Goal: Task Accomplishment & Management: Use online tool/utility

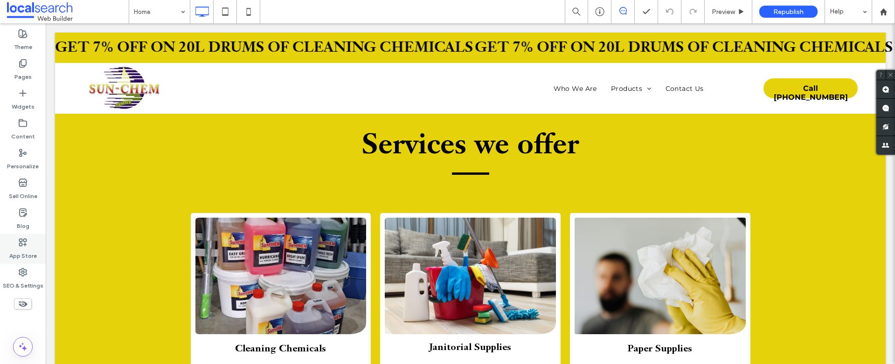
scroll to position [1263, 0]
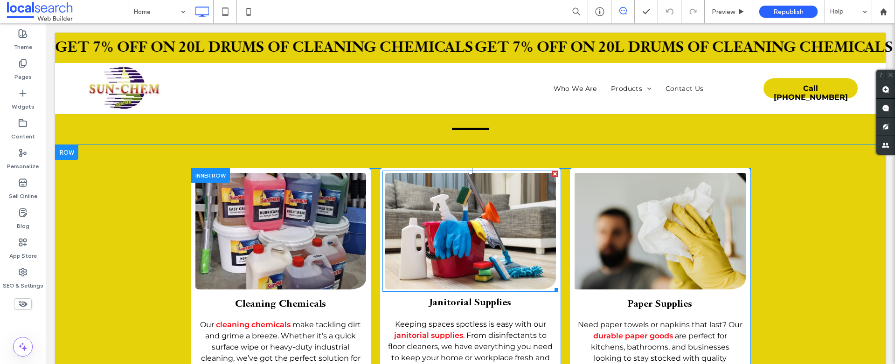
click at [451, 217] on link at bounding box center [470, 232] width 181 height 124
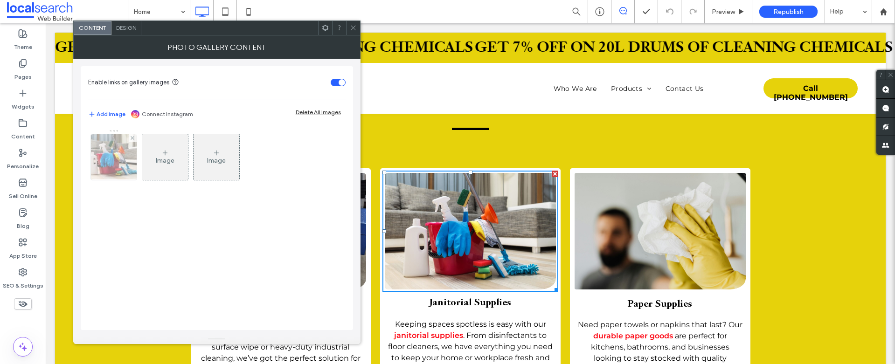
click at [117, 157] on img at bounding box center [113, 157] width 69 height 46
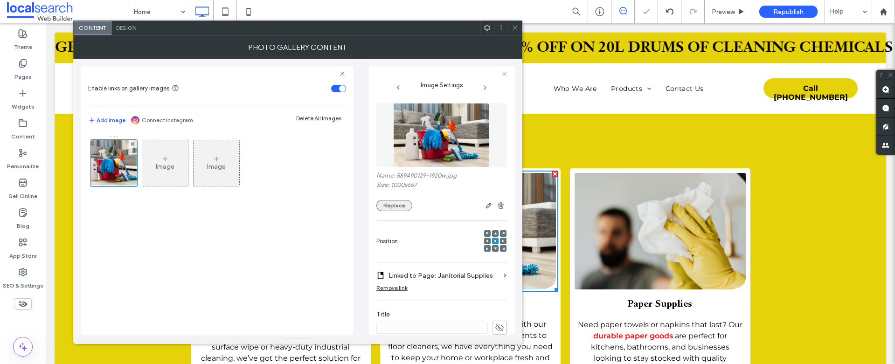
click at [392, 208] on button "Replace" at bounding box center [394, 205] width 36 height 11
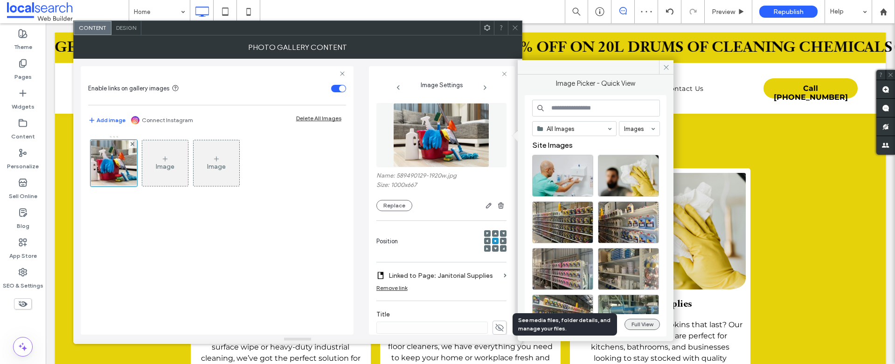
click at [649, 323] on button "Full View" at bounding box center [642, 324] width 35 height 11
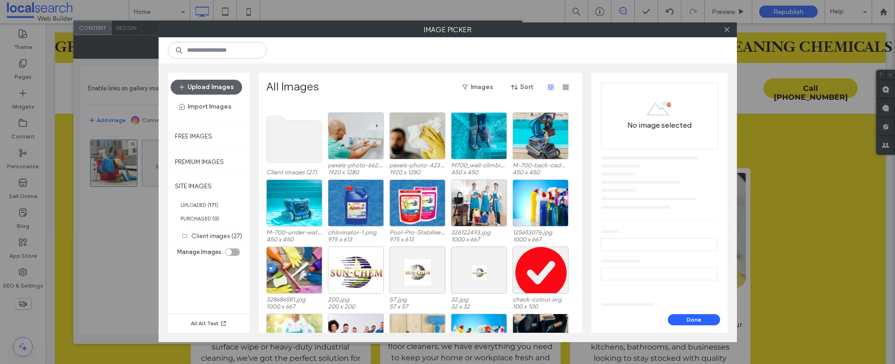
scroll to position [57, 0]
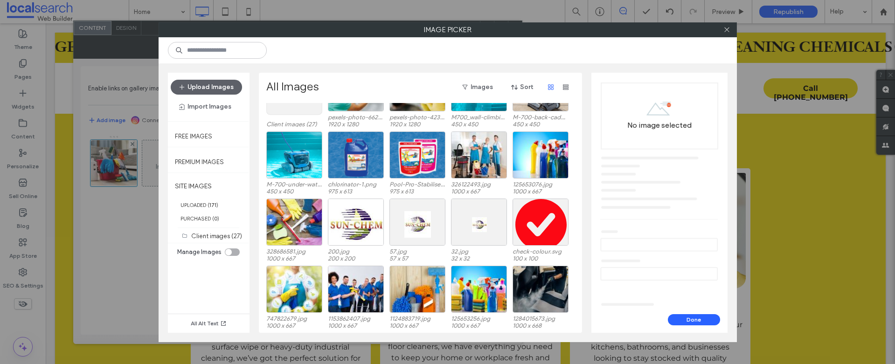
click at [292, 112] on use at bounding box center [294, 91] width 56 height 47
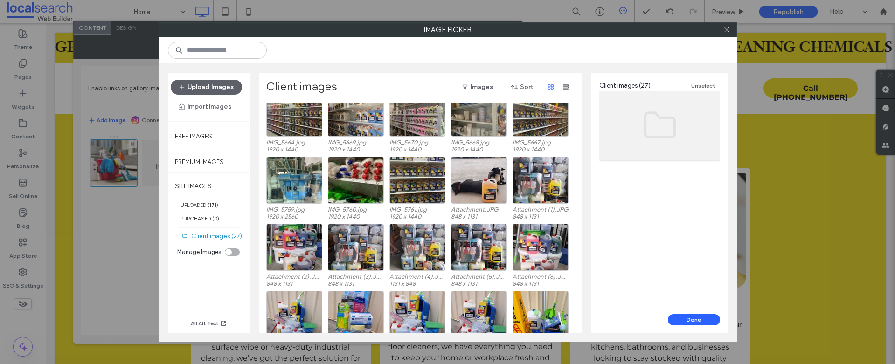
scroll to position [39, 0]
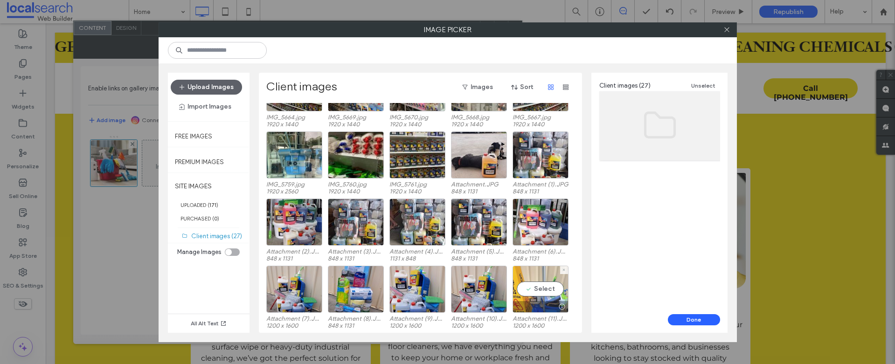
click at [545, 290] on div "Select" at bounding box center [541, 289] width 56 height 47
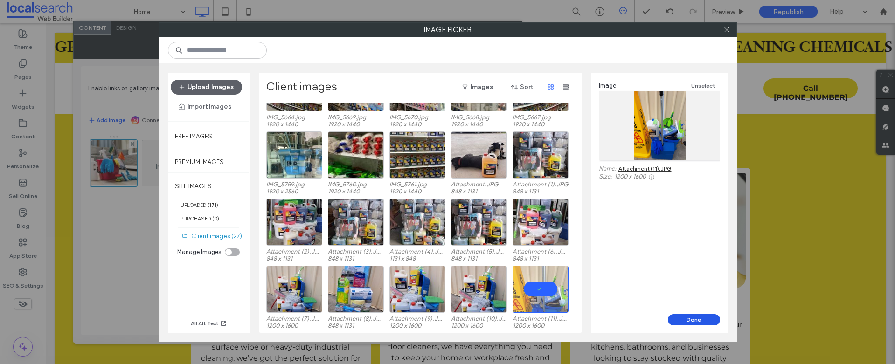
click at [700, 321] on button "Done" at bounding box center [694, 319] width 52 height 11
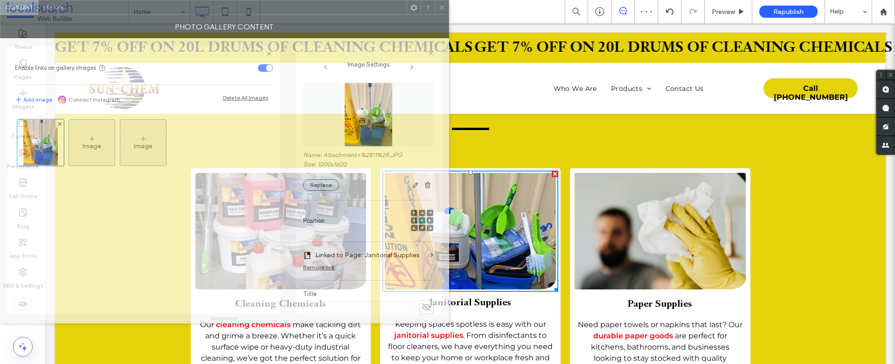
drag, startPoint x: 415, startPoint y: 29, endPoint x: 293, endPoint y: -5, distance: 126.3
click at [293, 0] on html ".wqwq-1{fill:#231f20;} .cls-1q, .cls-2q { fill-rule: evenodd; } .cls-2q { fill:…" at bounding box center [447, 182] width 895 height 364
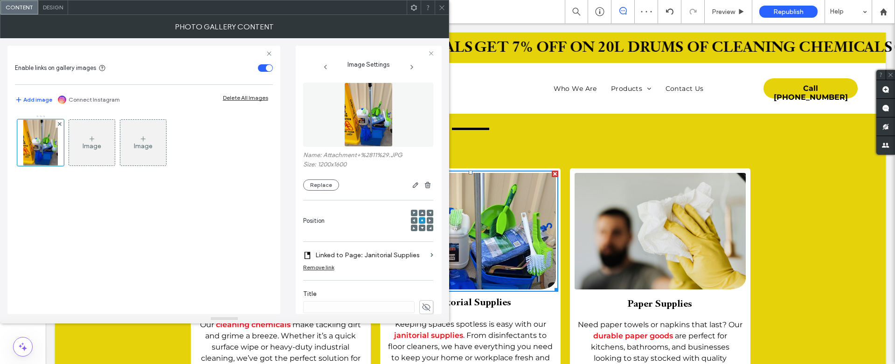
click at [440, 11] on span at bounding box center [441, 7] width 7 height 14
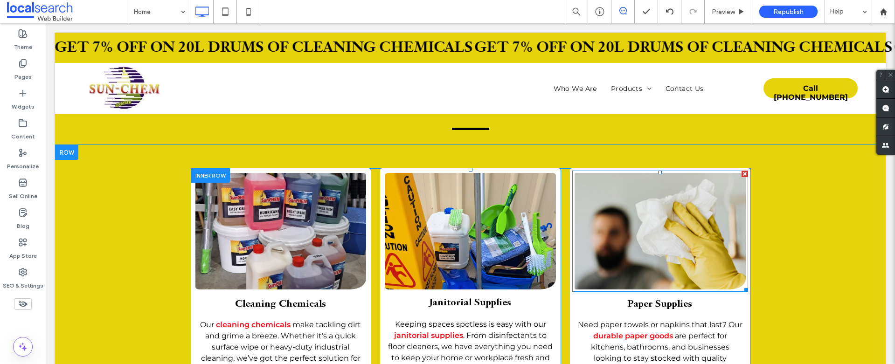
click at [676, 193] on link at bounding box center [660, 232] width 181 height 124
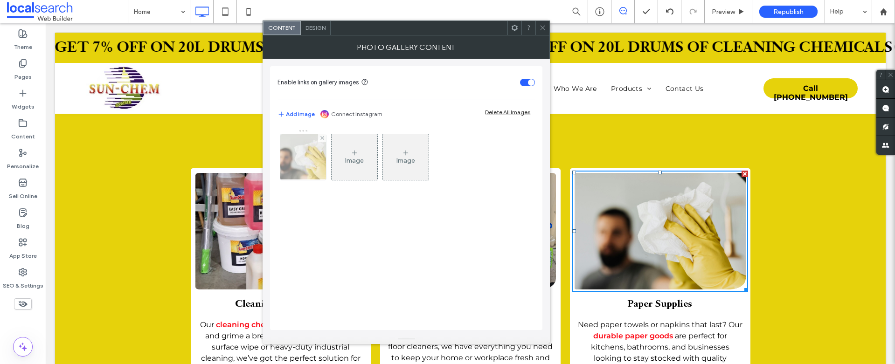
click at [311, 162] on img at bounding box center [303, 157] width 69 height 46
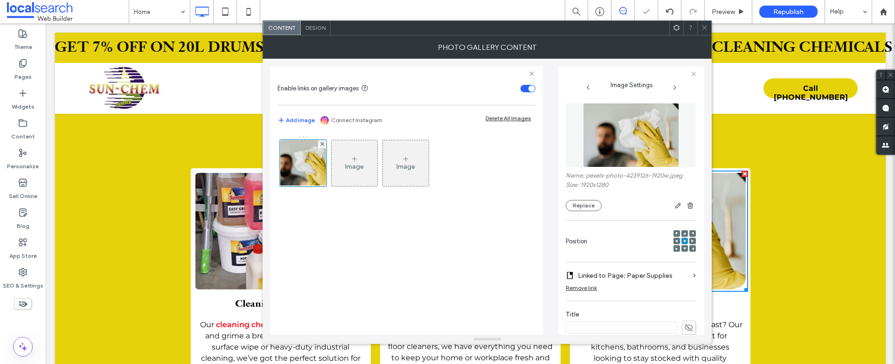
drag, startPoint x: 592, startPoint y: 207, endPoint x: 599, endPoint y: 223, distance: 17.2
click at [592, 207] on button "Replace" at bounding box center [584, 205] width 36 height 11
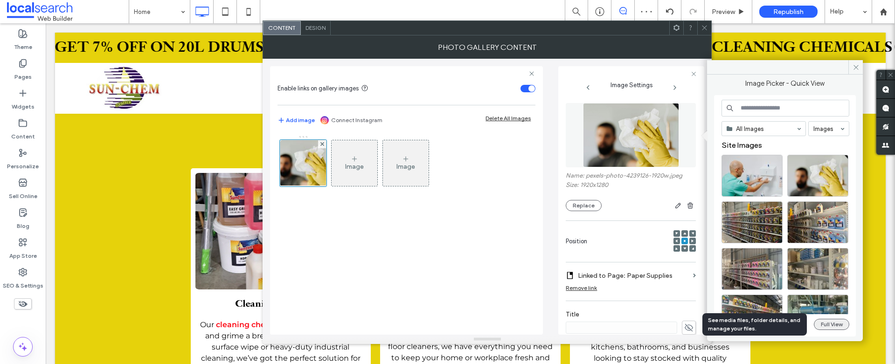
click at [825, 324] on button "Full View" at bounding box center [831, 324] width 35 height 11
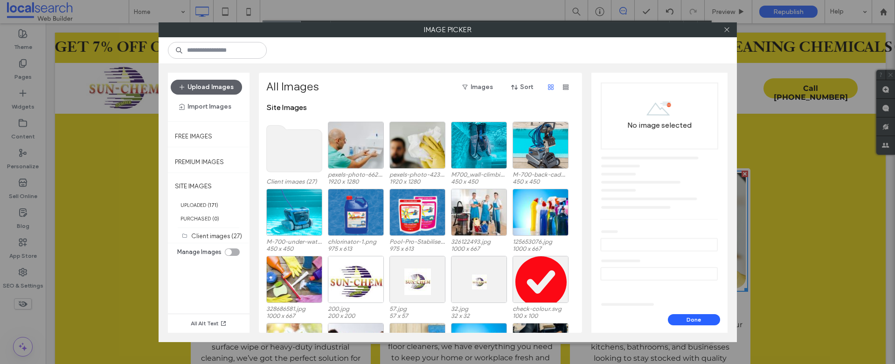
click at [299, 148] on use at bounding box center [294, 148] width 56 height 47
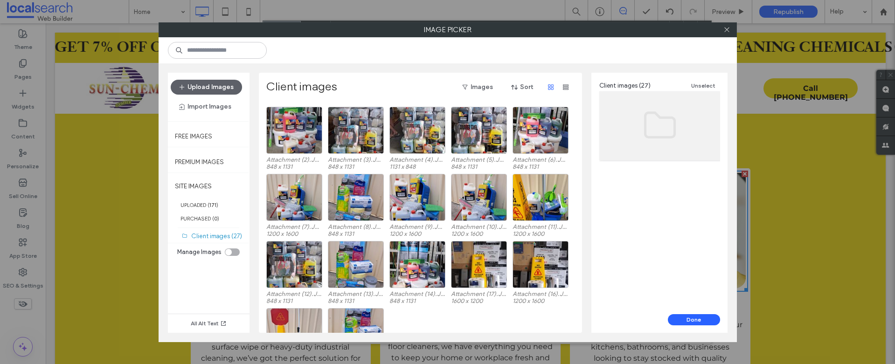
scroll to position [173, 0]
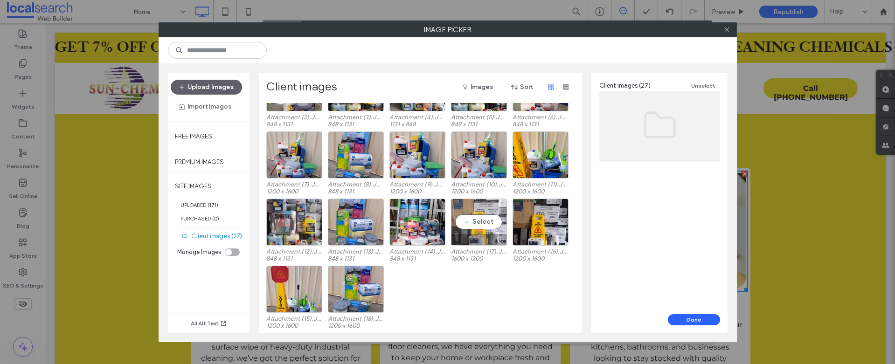
click at [483, 230] on div "Select" at bounding box center [479, 222] width 56 height 47
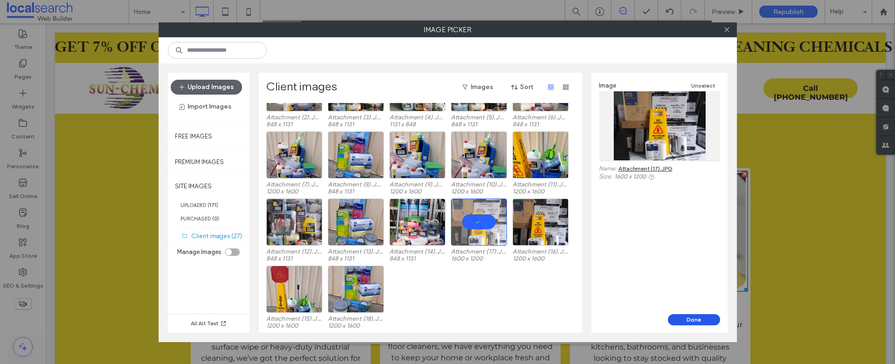
click at [693, 316] on button "Done" at bounding box center [694, 319] width 52 height 11
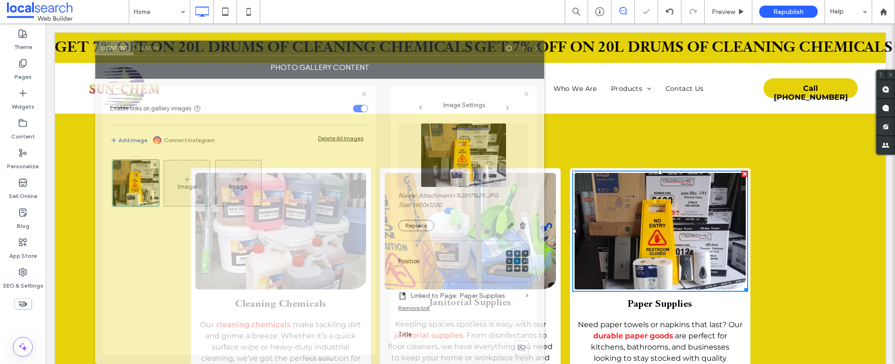
drag, startPoint x: 572, startPoint y: 35, endPoint x: 406, endPoint y: 59, distance: 167.3
click at [406, 59] on div "Photo Gallery Content" at bounding box center [319, 67] width 449 height 23
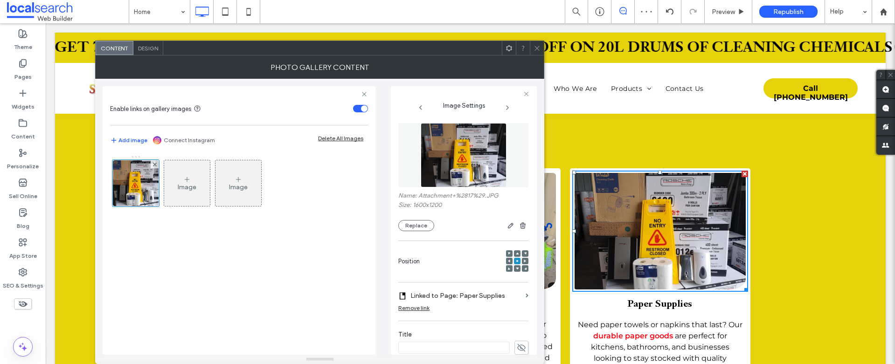
click at [537, 48] on use at bounding box center [537, 48] width 5 height 5
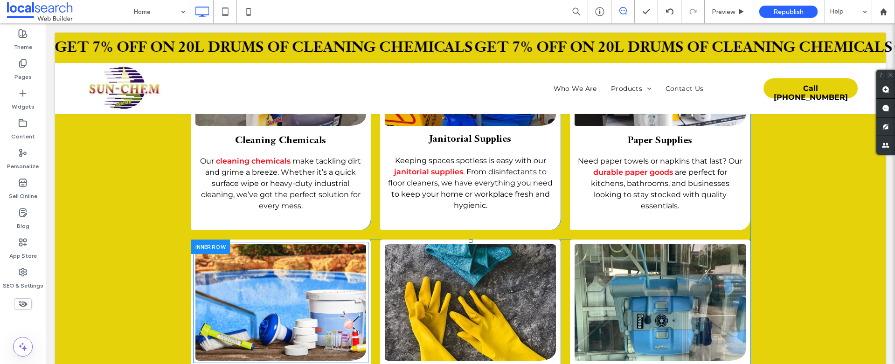
scroll to position [1429, 0]
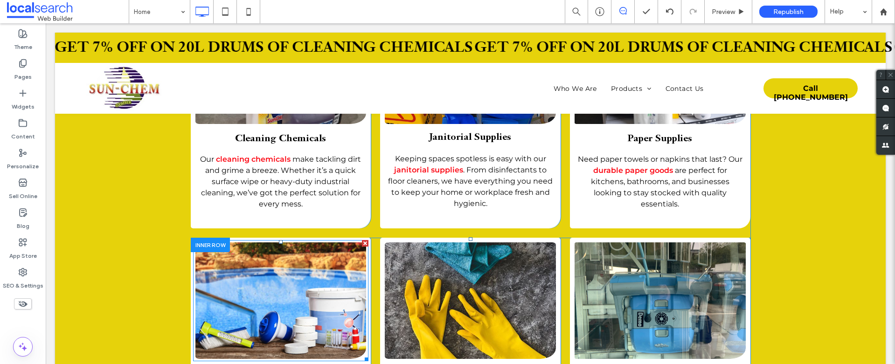
click at [287, 278] on link at bounding box center [280, 301] width 181 height 124
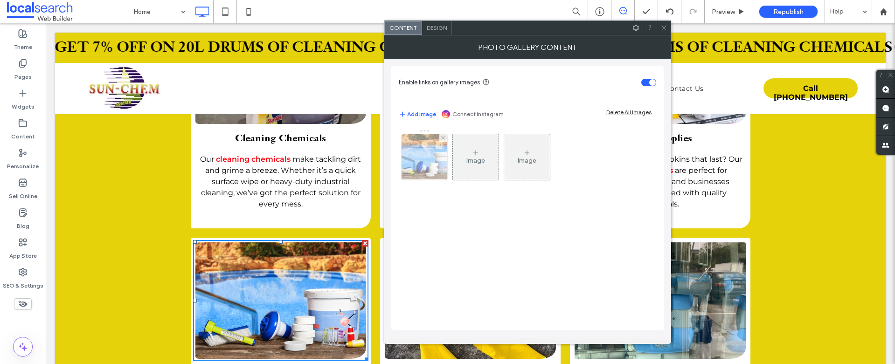
click at [423, 155] on img at bounding box center [424, 157] width 69 height 46
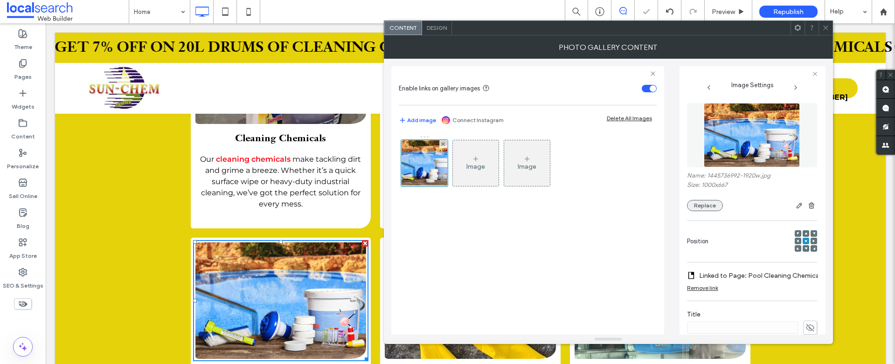
click at [703, 204] on button "Replace" at bounding box center [705, 205] width 36 height 11
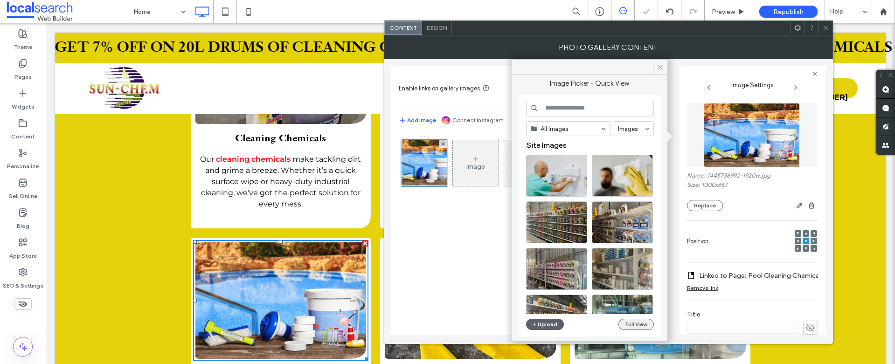
click at [645, 322] on button "Full View" at bounding box center [636, 324] width 35 height 11
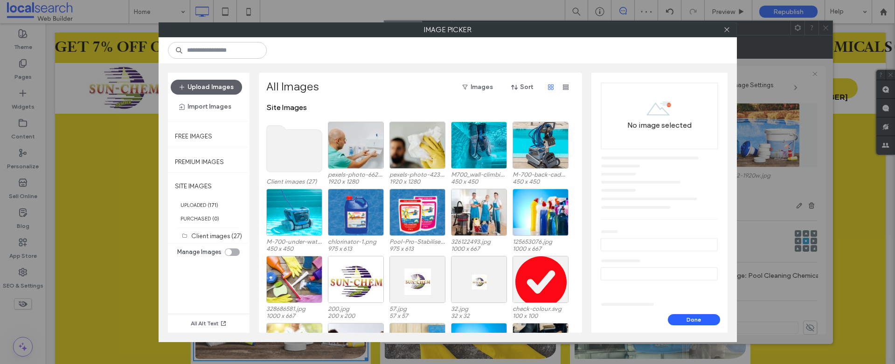
click at [278, 157] on use at bounding box center [294, 148] width 56 height 47
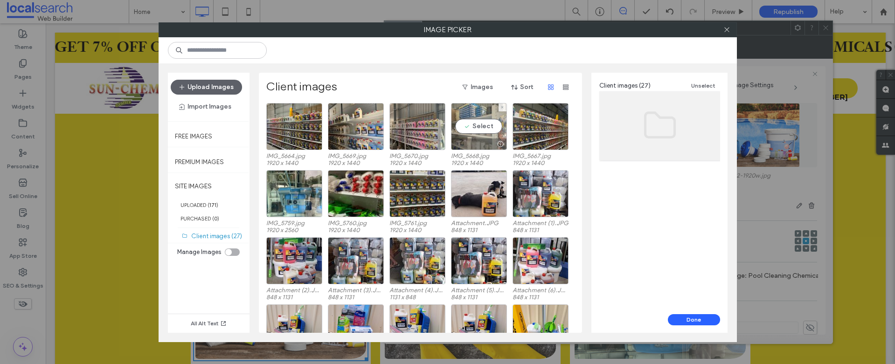
click at [486, 125] on div "Select" at bounding box center [479, 126] width 56 height 47
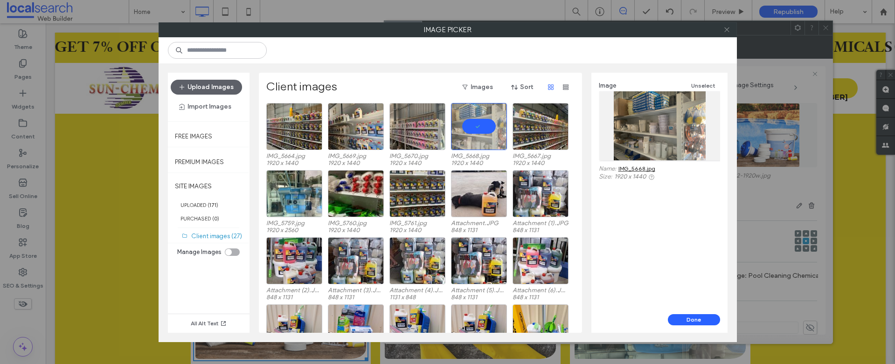
click at [728, 30] on use at bounding box center [726, 30] width 5 height 5
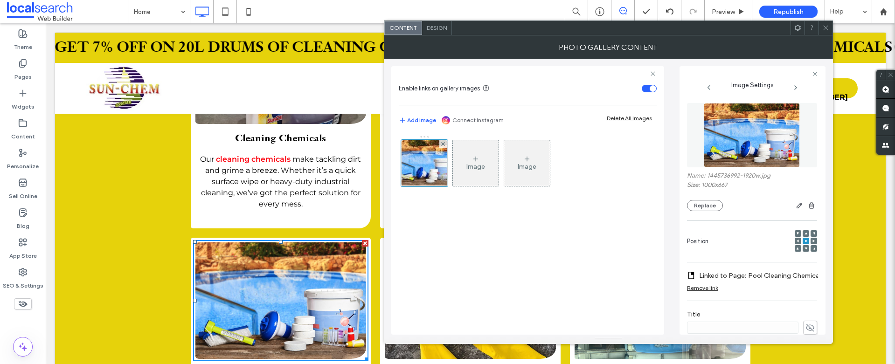
click at [826, 26] on icon at bounding box center [825, 27] width 7 height 7
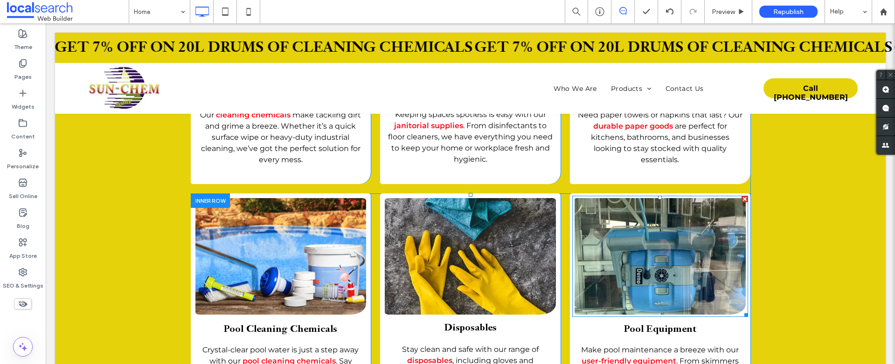
scroll to position [1523, 0]
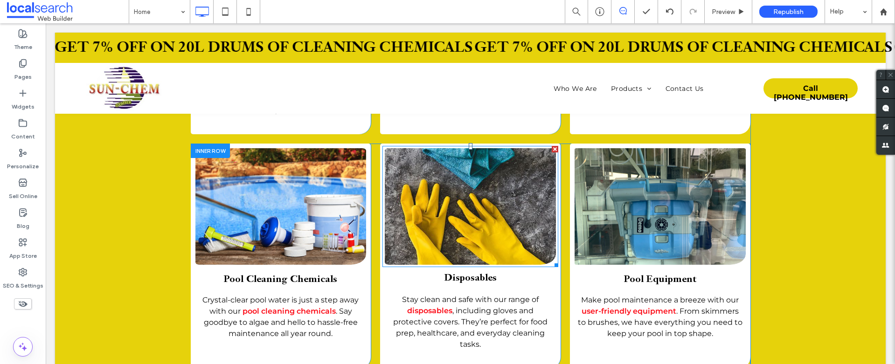
click at [455, 173] on link at bounding box center [470, 207] width 181 height 124
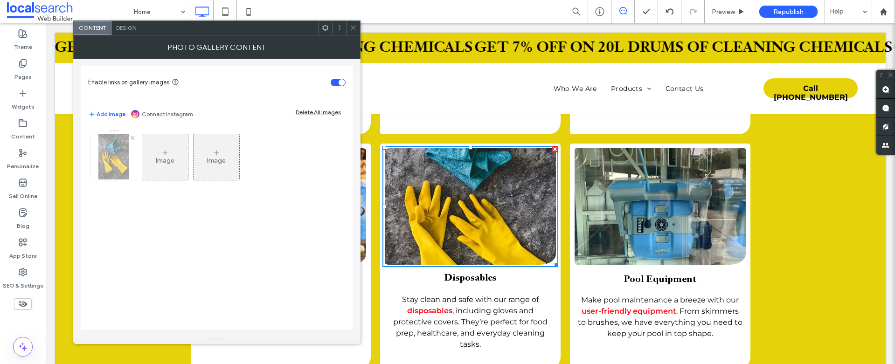
click at [111, 167] on img at bounding box center [113, 157] width 30 height 46
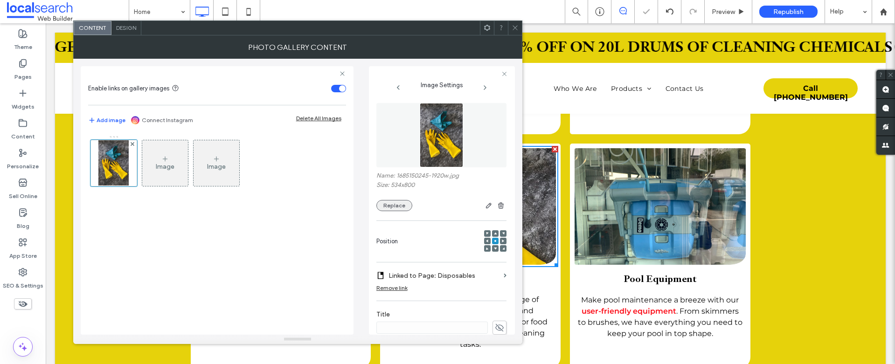
click at [389, 205] on button "Replace" at bounding box center [394, 205] width 36 height 11
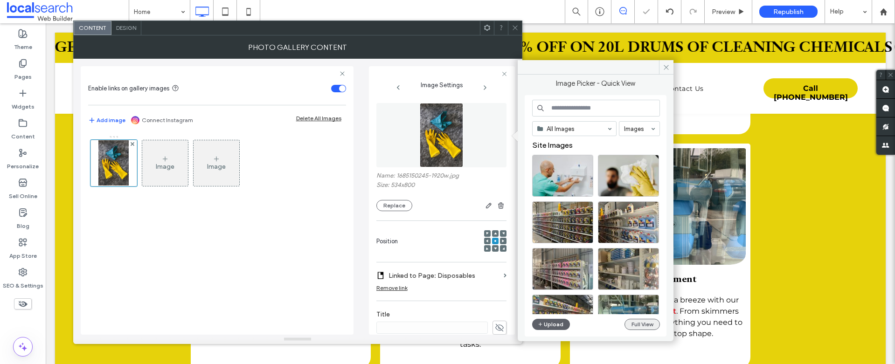
click at [638, 326] on button "Full View" at bounding box center [642, 324] width 35 height 11
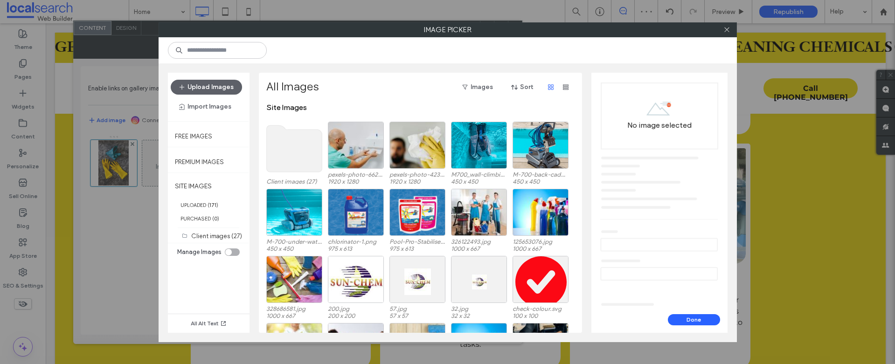
click at [309, 158] on use at bounding box center [294, 148] width 56 height 47
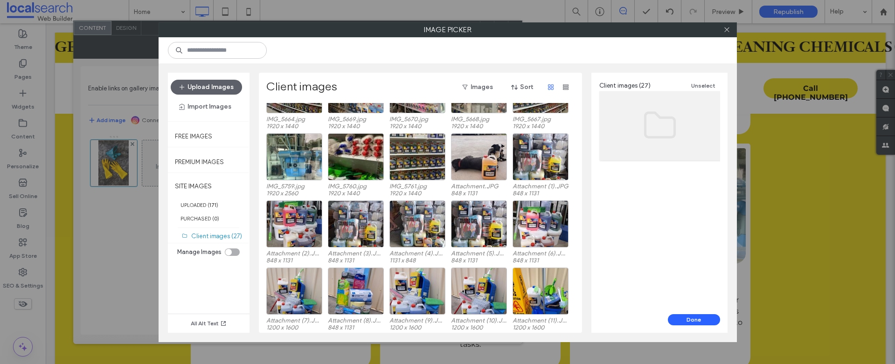
scroll to position [39, 0]
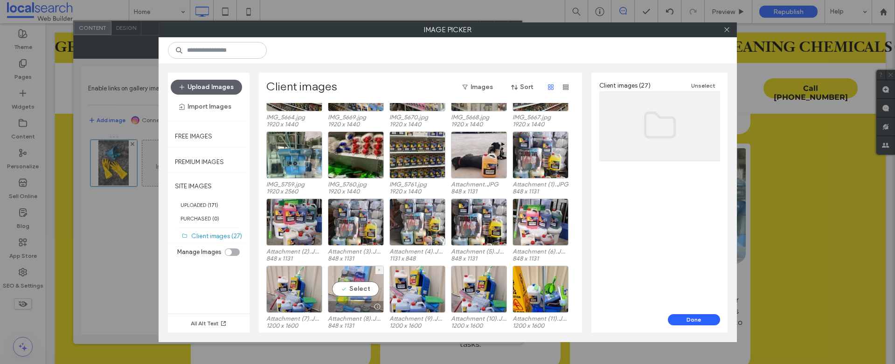
click at [355, 286] on div "Select" at bounding box center [356, 289] width 56 height 47
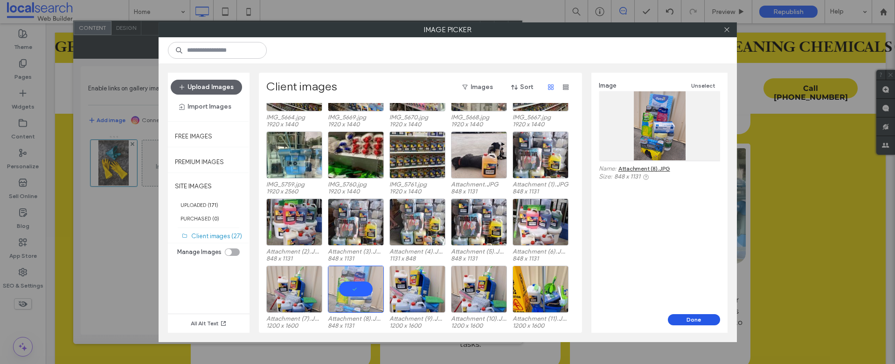
click at [700, 320] on button "Done" at bounding box center [694, 319] width 52 height 11
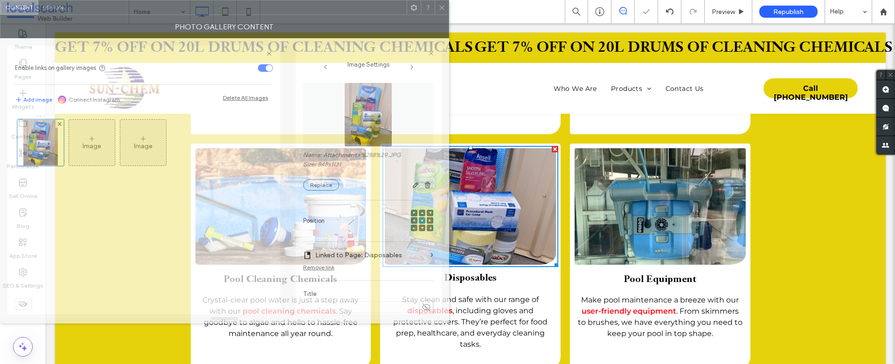
drag, startPoint x: 427, startPoint y: 34, endPoint x: 342, endPoint y: 36, distance: 84.9
click at [312, 14] on div at bounding box center [237, 7] width 339 height 14
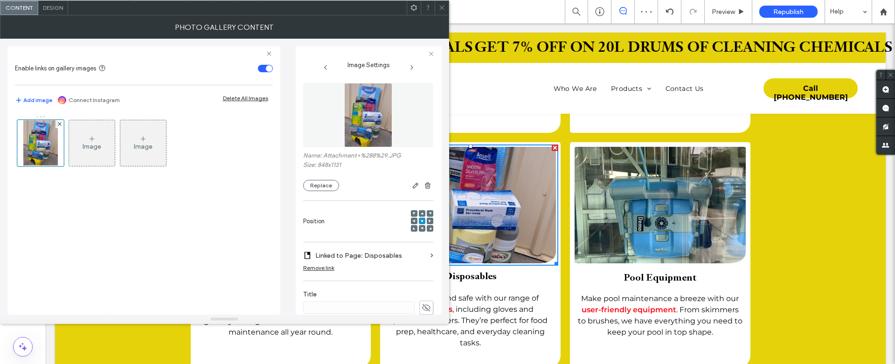
scroll to position [1525, 0]
click at [444, 10] on icon at bounding box center [441, 7] width 7 height 7
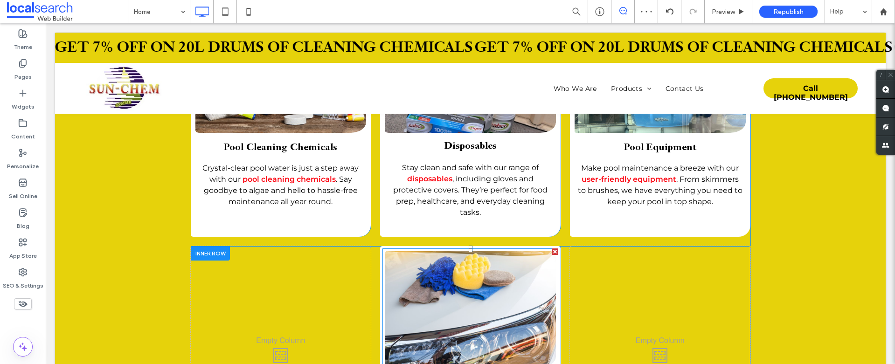
scroll to position [1657, 0]
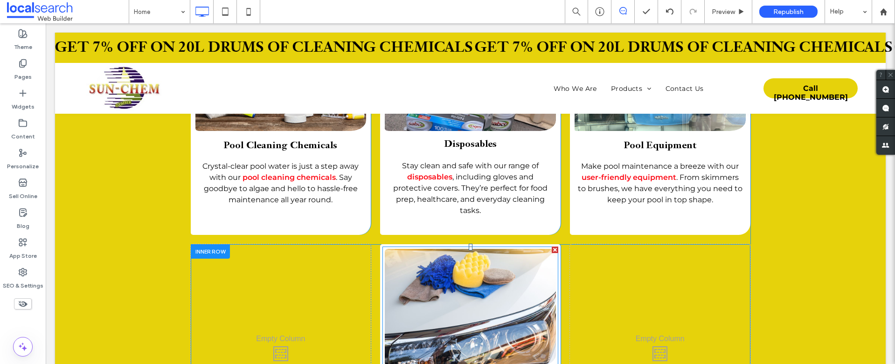
click at [462, 260] on link at bounding box center [470, 308] width 181 height 124
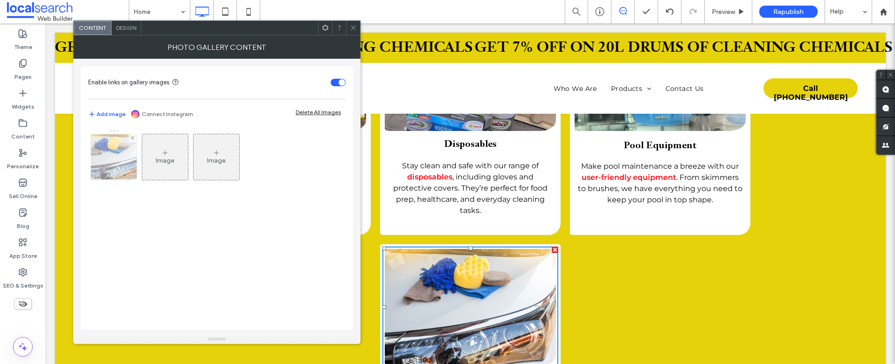
click at [95, 156] on img at bounding box center [113, 157] width 69 height 46
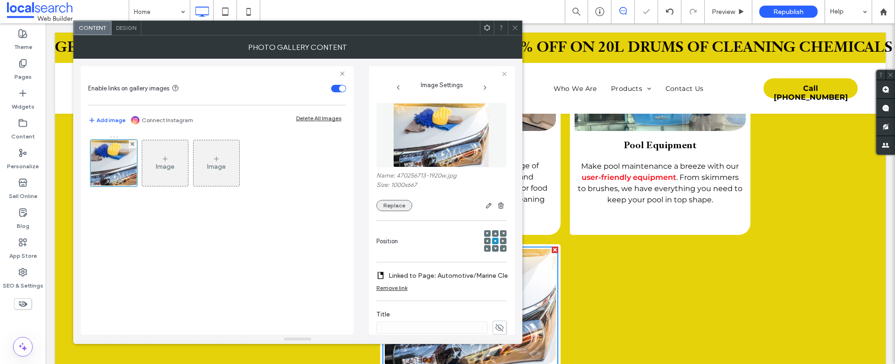
click at [396, 208] on button "Replace" at bounding box center [394, 205] width 36 height 11
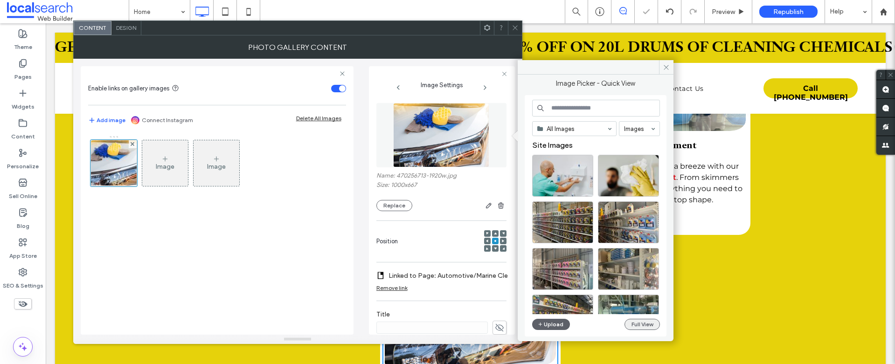
click at [637, 324] on button "Full View" at bounding box center [642, 324] width 35 height 11
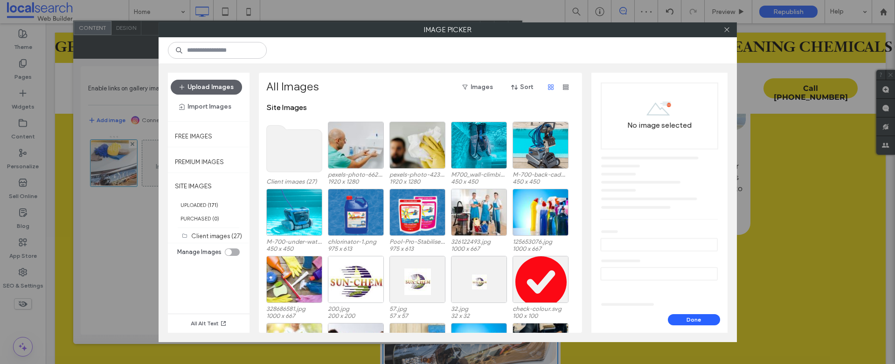
click at [299, 150] on use at bounding box center [294, 148] width 56 height 47
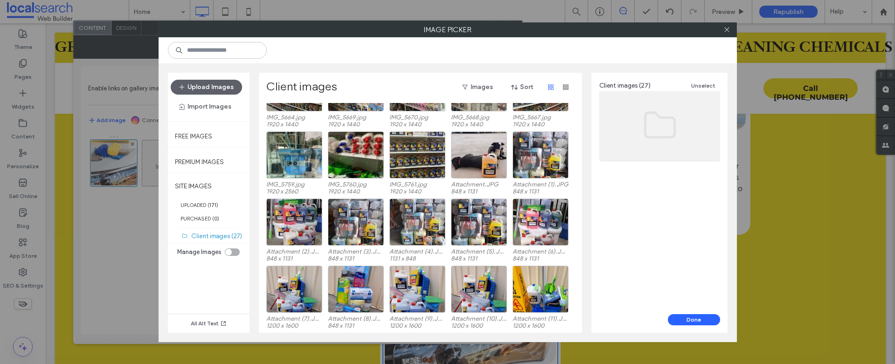
scroll to position [0, 0]
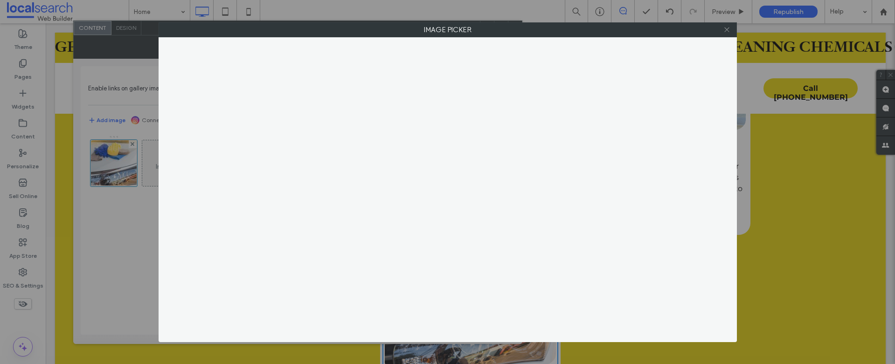
click at [727, 28] on icon at bounding box center [726, 29] width 7 height 7
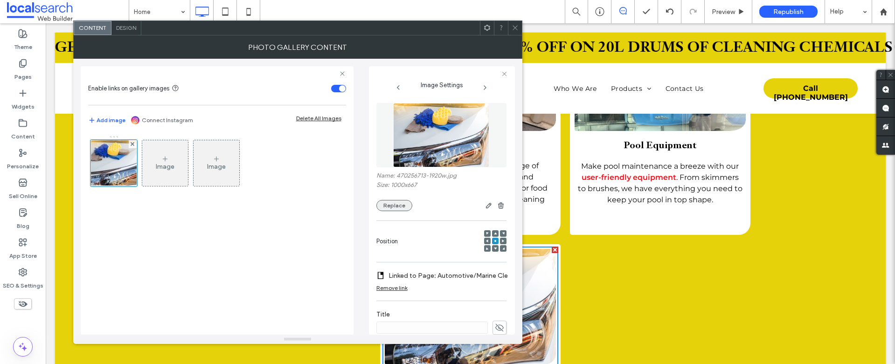
click at [397, 207] on button "Replace" at bounding box center [394, 205] width 36 height 11
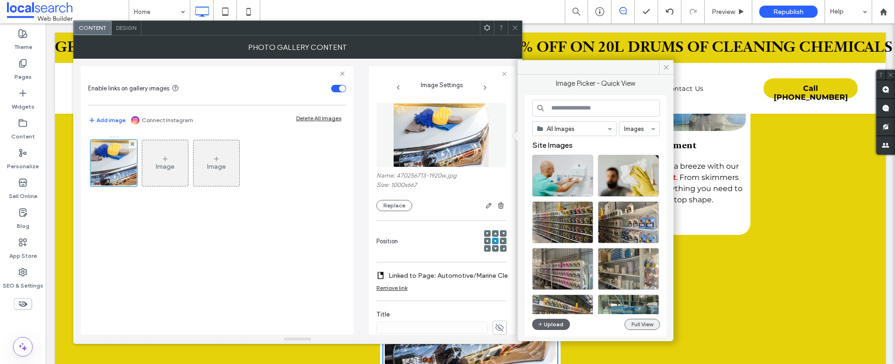
click at [641, 325] on button "Full View" at bounding box center [642, 324] width 35 height 11
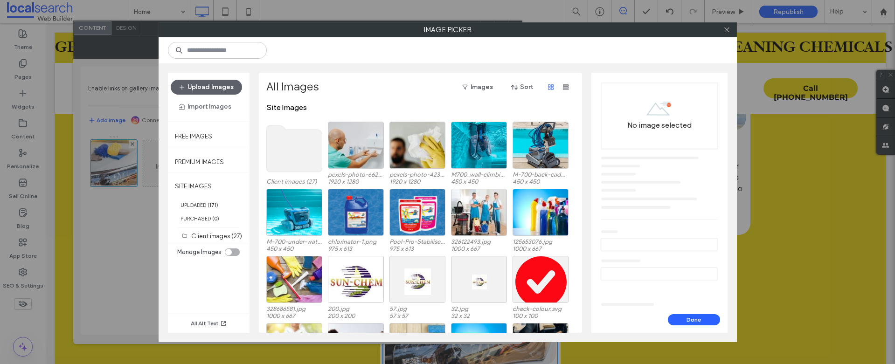
click at [280, 142] on use at bounding box center [294, 148] width 56 height 47
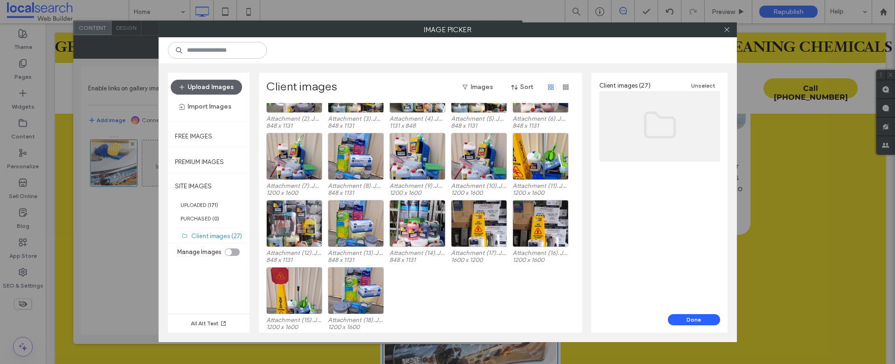
scroll to position [173, 0]
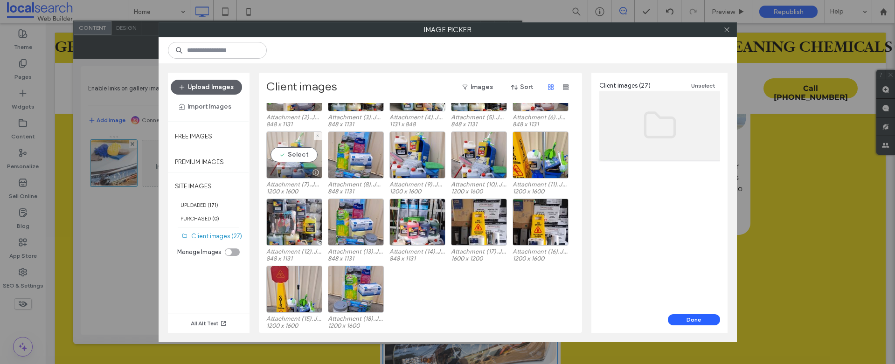
click at [290, 158] on div "Select" at bounding box center [294, 155] width 56 height 47
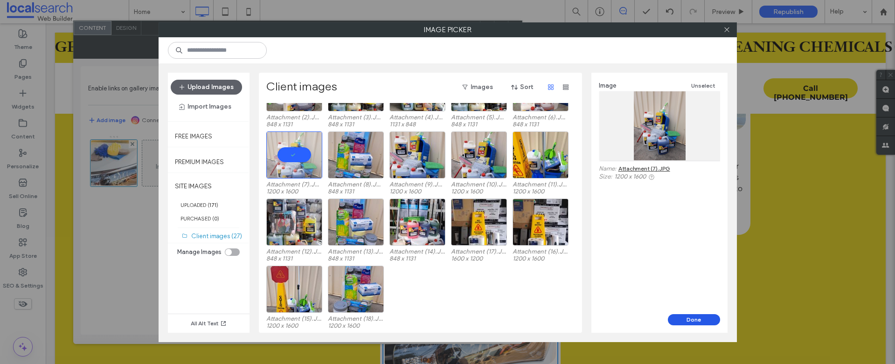
drag, startPoint x: 687, startPoint y: 323, endPoint x: 640, endPoint y: 300, distance: 51.9
click at [687, 323] on button "Done" at bounding box center [694, 319] width 52 height 11
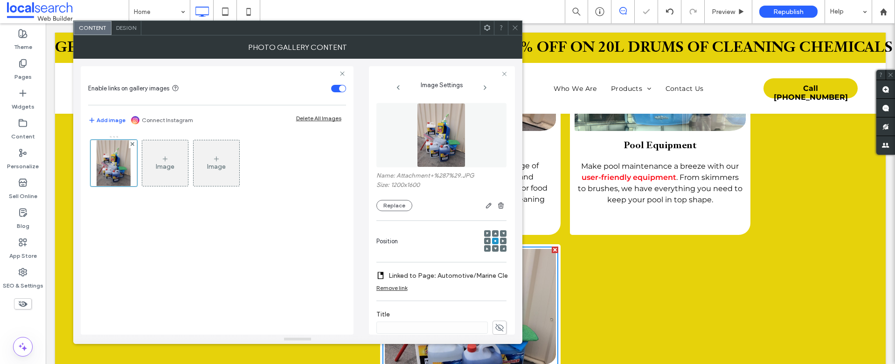
click at [507, 23] on div at bounding box center [501, 28] width 14 height 14
click at [515, 25] on icon at bounding box center [515, 27] width 7 height 7
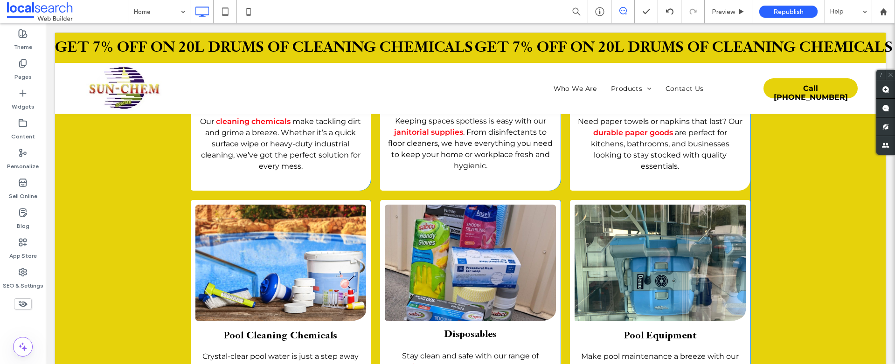
scroll to position [1475, 0]
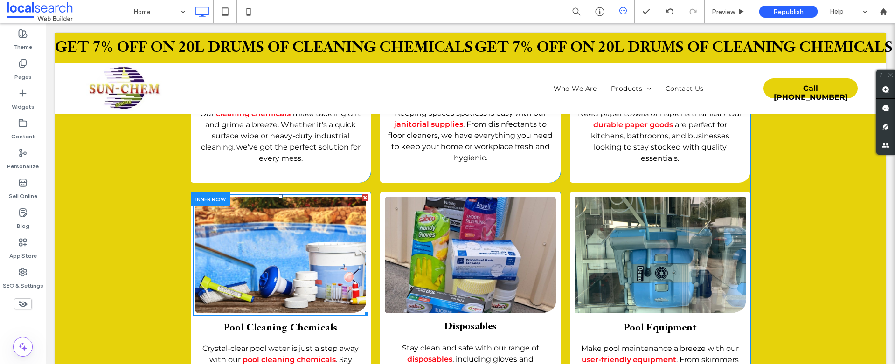
click at [305, 222] on link at bounding box center [280, 256] width 181 height 124
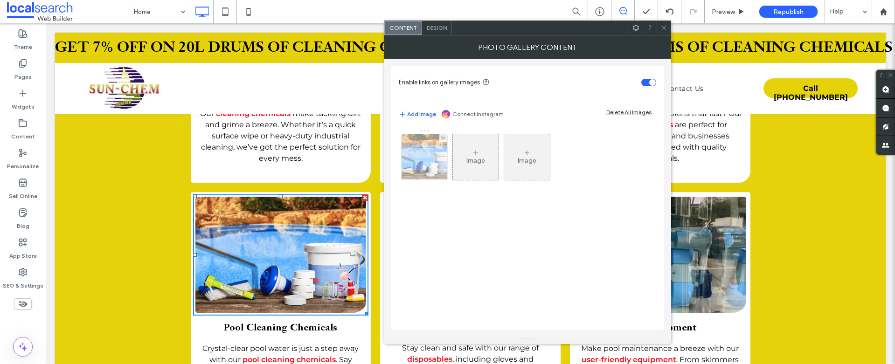
click at [426, 146] on img at bounding box center [424, 157] width 69 height 46
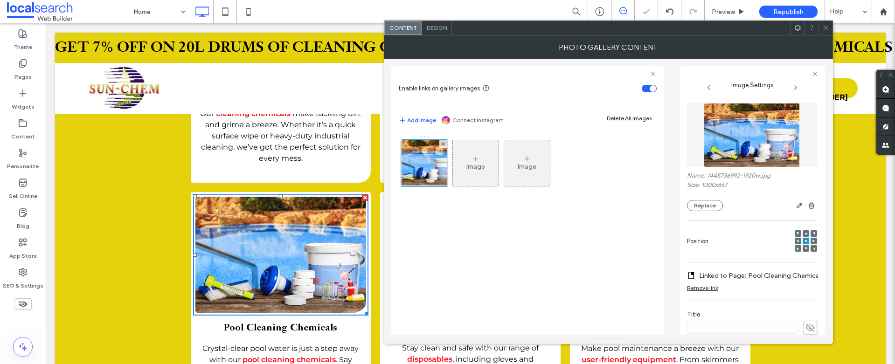
click at [707, 212] on div "Name: 1445736992-1920w.jpg Size: 1000x667 Replace" at bounding box center [752, 157] width 130 height 118
click at [711, 205] on button "Replace" at bounding box center [705, 205] width 36 height 11
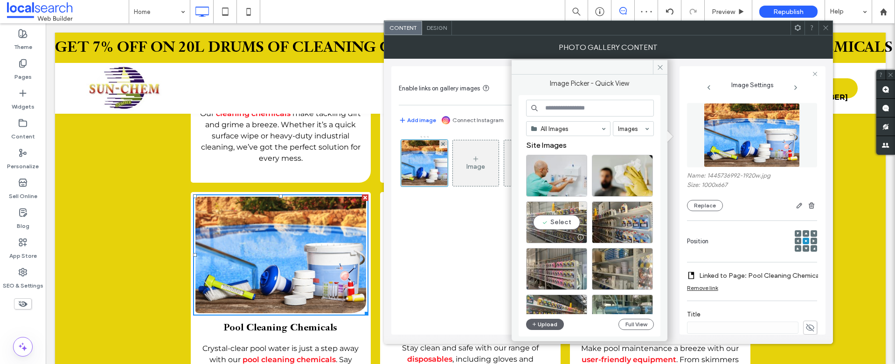
click at [565, 224] on div "Select" at bounding box center [556, 223] width 61 height 42
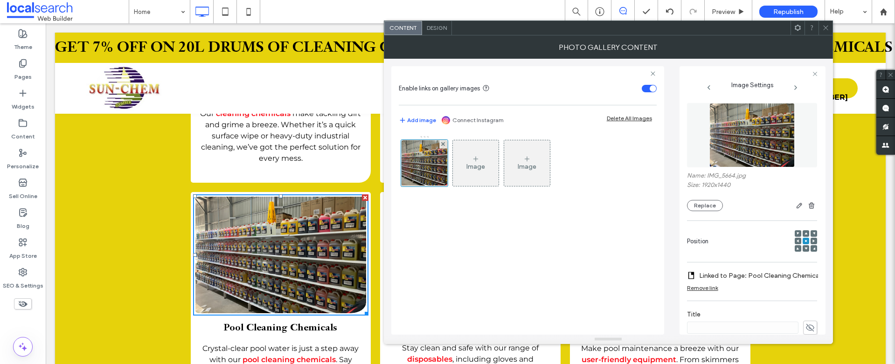
click at [824, 30] on icon at bounding box center [825, 27] width 7 height 7
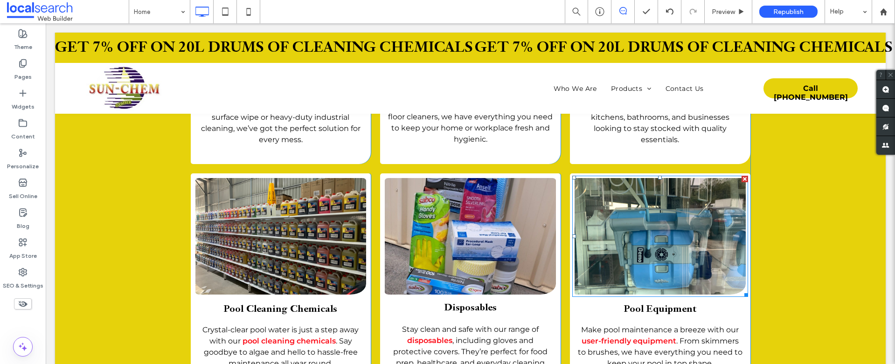
scroll to position [1676, 0]
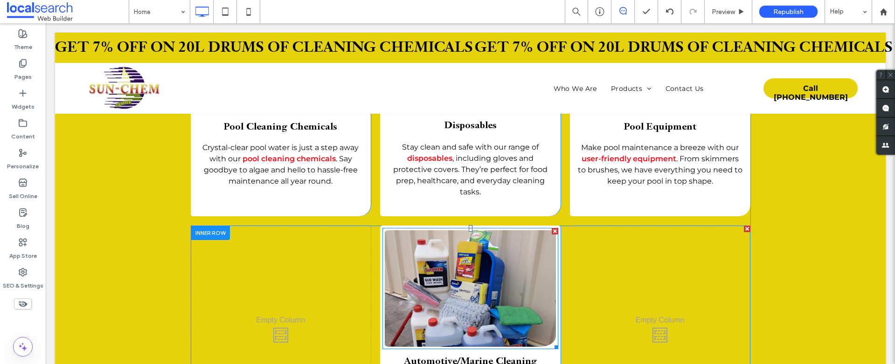
click at [458, 257] on link at bounding box center [470, 289] width 181 height 124
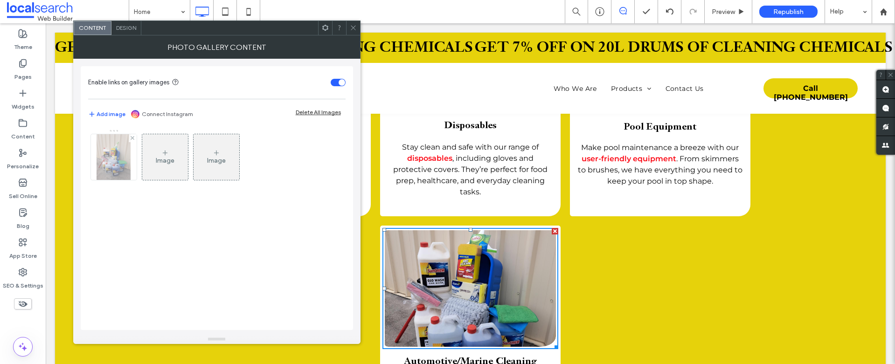
click at [112, 157] on img at bounding box center [114, 157] width 35 height 46
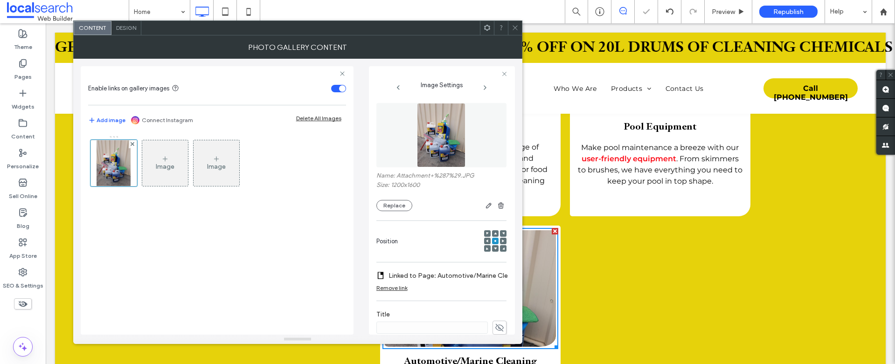
click at [494, 234] on use at bounding box center [495, 233] width 3 height 2
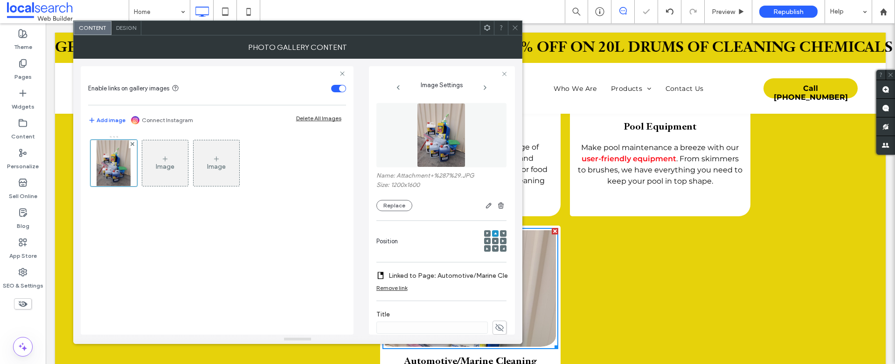
click at [494, 248] on use at bounding box center [495, 249] width 3 height 2
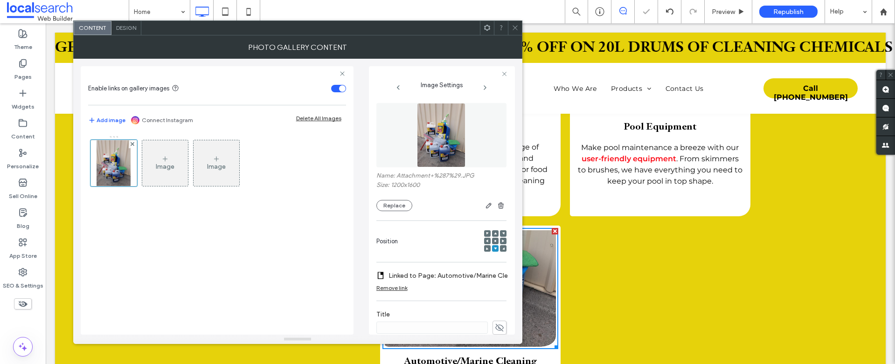
click at [514, 26] on icon at bounding box center [515, 27] width 7 height 7
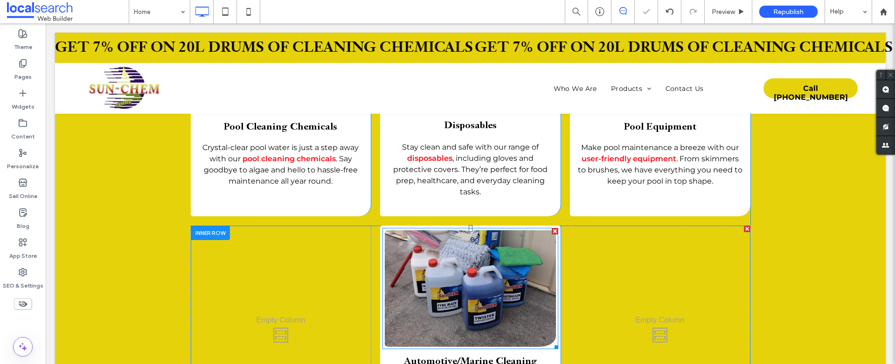
click at [476, 256] on link at bounding box center [470, 289] width 181 height 124
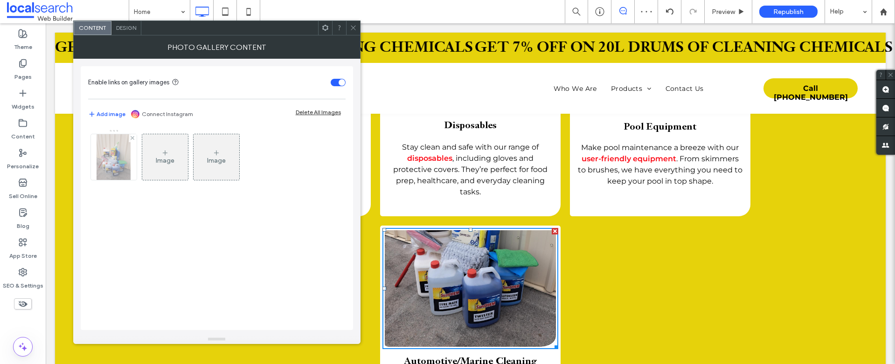
click at [124, 166] on img at bounding box center [114, 157] width 35 height 46
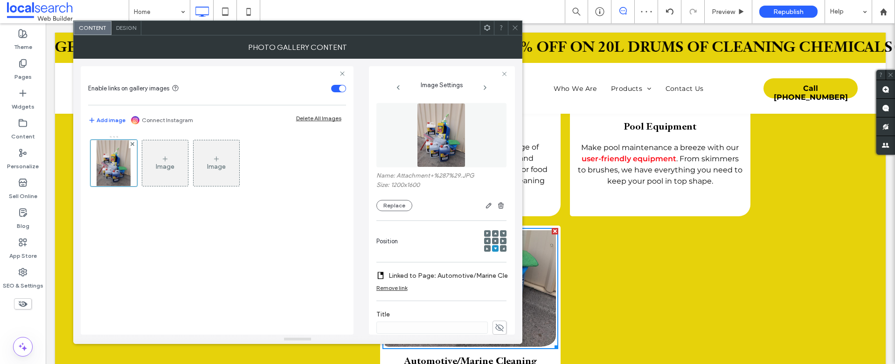
click at [492, 240] on div at bounding box center [495, 241] width 7 height 7
click at [492, 241] on div at bounding box center [495, 241] width 7 height 7
click at [494, 241] on icon at bounding box center [495, 241] width 3 height 3
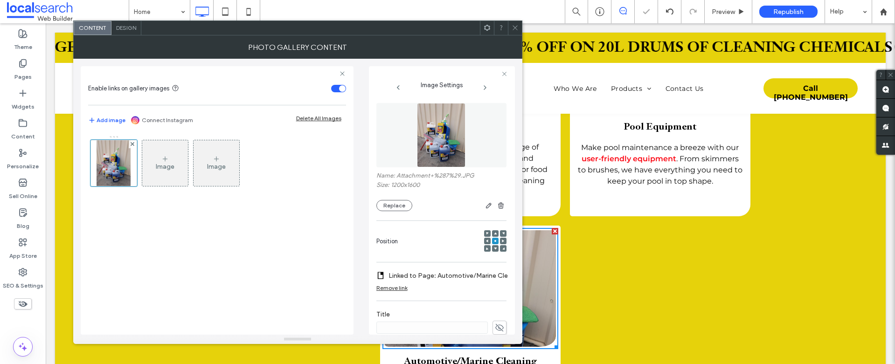
click at [513, 22] on span at bounding box center [515, 28] width 7 height 14
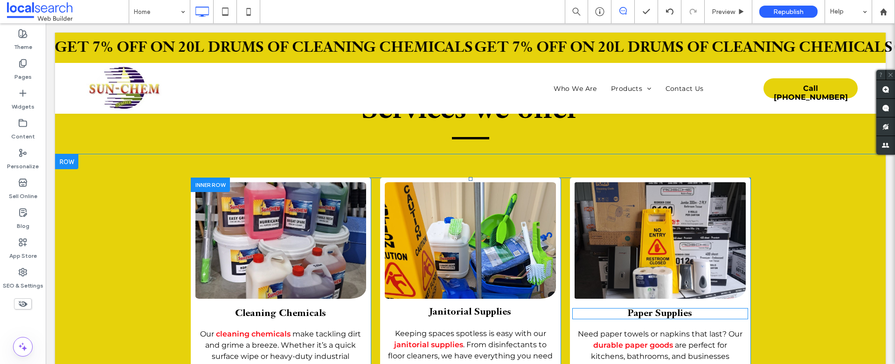
scroll to position [1240, 0]
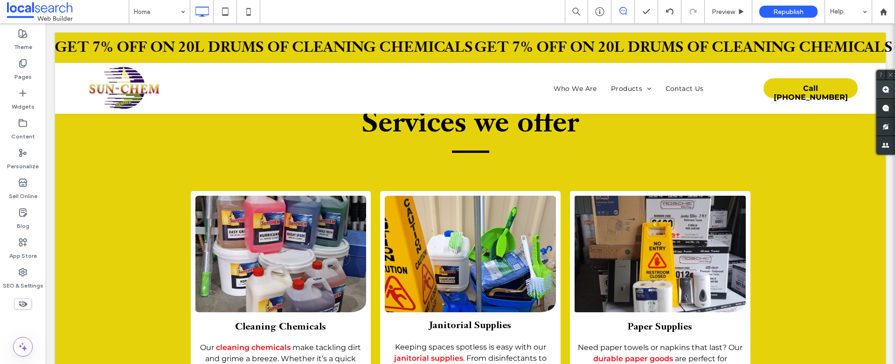
click at [885, 88] on use at bounding box center [885, 89] width 7 height 7
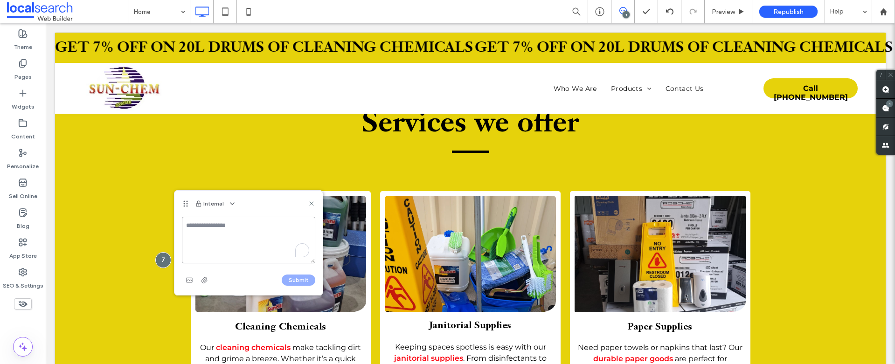
click at [264, 238] on textarea "To enrich screen reader interactions, please activate Accessibility in Grammarl…" at bounding box center [248, 240] width 133 height 47
paste textarea "**********"
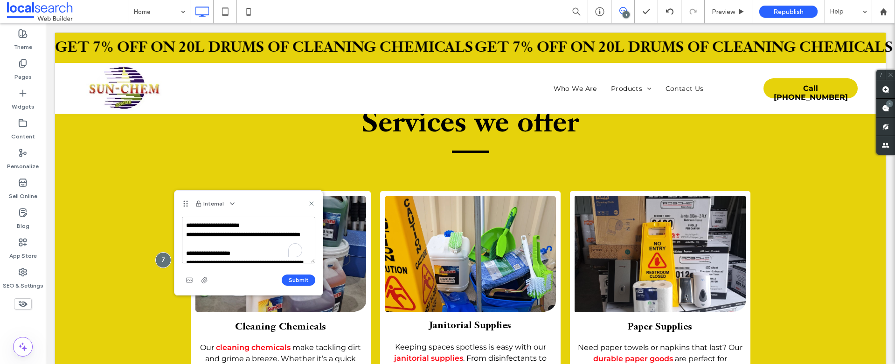
scroll to position [171, 0]
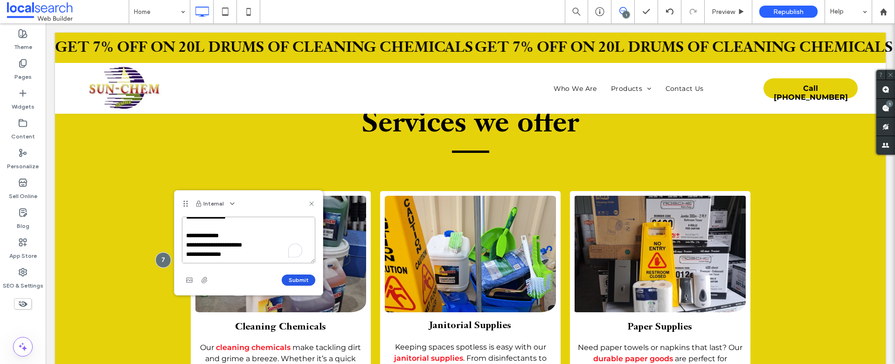
type textarea "**********"
click at [297, 277] on button "Submit" at bounding box center [299, 280] width 34 height 11
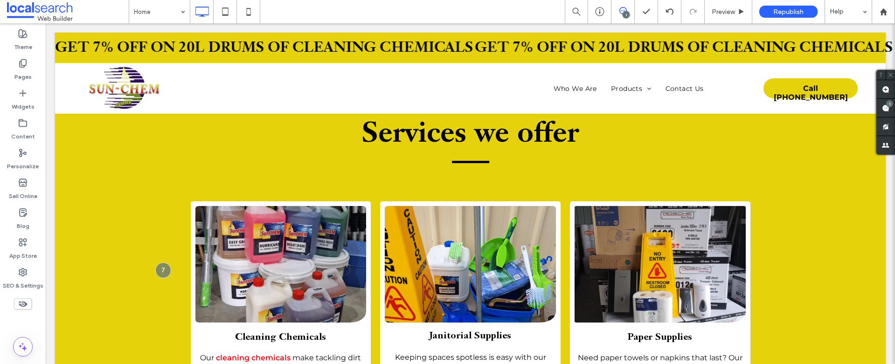
scroll to position [1229, 0]
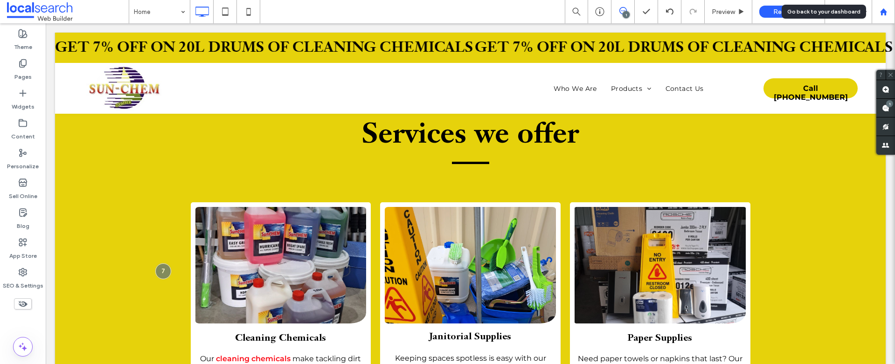
click at [883, 10] on use at bounding box center [883, 11] width 7 height 7
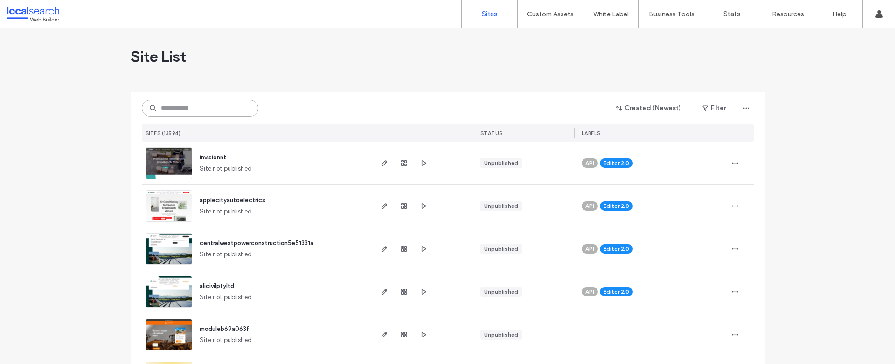
click at [190, 110] on input at bounding box center [200, 108] width 117 height 17
paste input "********"
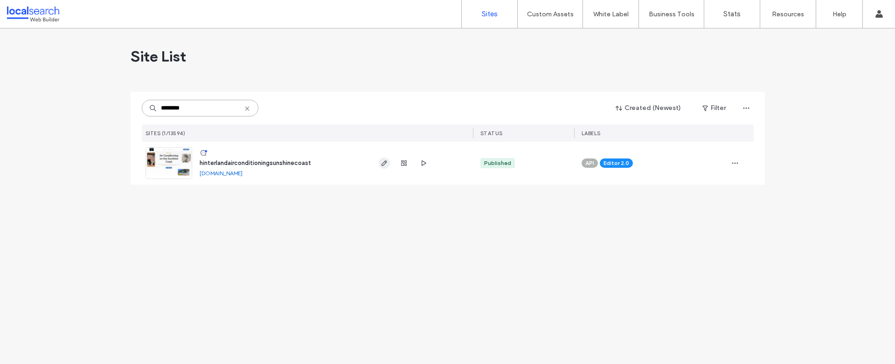
type input "********"
click at [384, 161] on use "button" at bounding box center [384, 163] width 6 height 6
